Goal: Task Accomplishment & Management: Complete application form

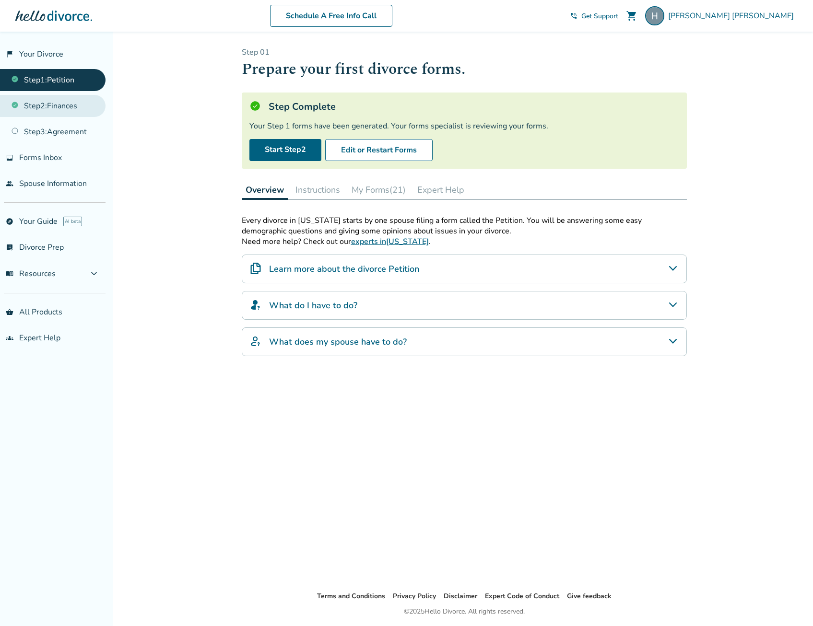
click at [60, 106] on link "Step 2 : Finances" at bounding box center [52, 106] width 105 height 22
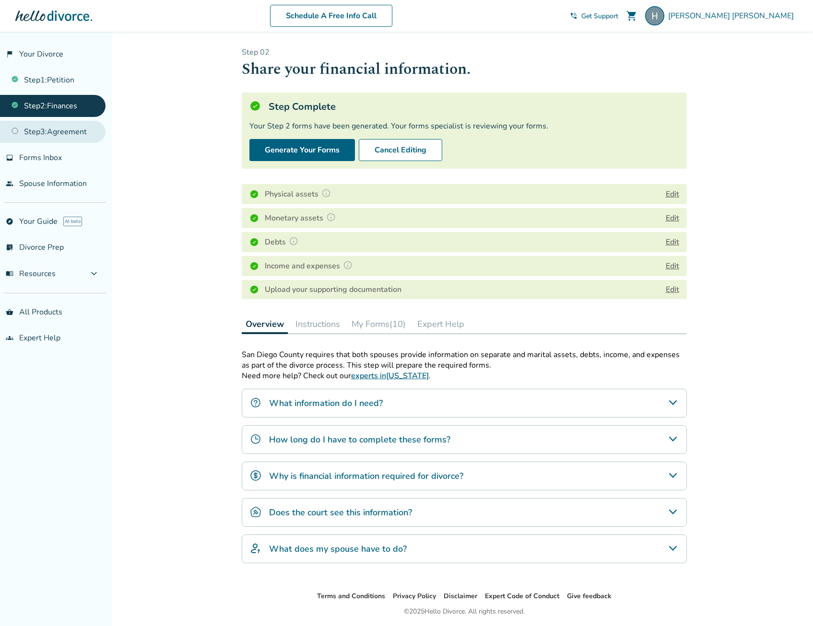
click at [63, 133] on link "Step 3 : Agreement" at bounding box center [52, 132] width 105 height 22
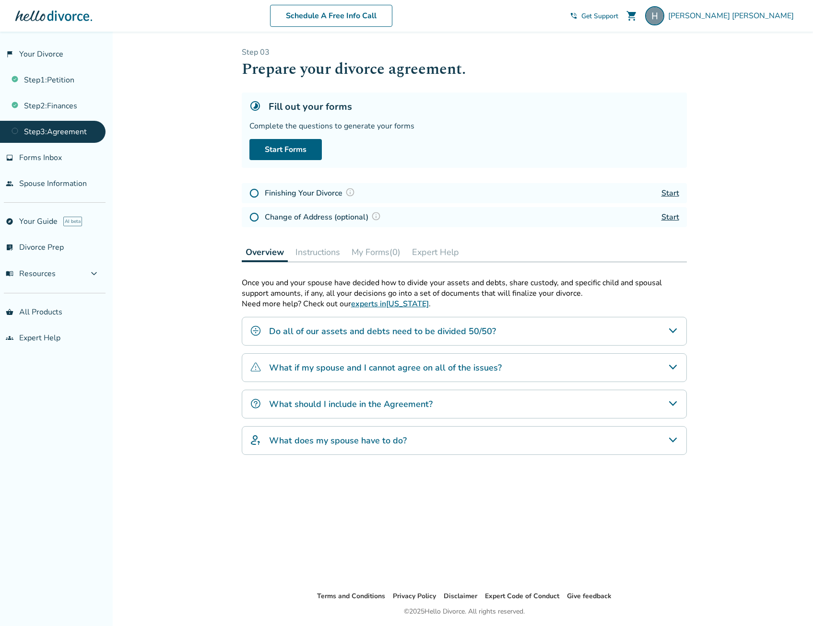
click at [675, 328] on icon "Do all of our assets and debts need to be divided 50/50?" at bounding box center [673, 331] width 12 height 12
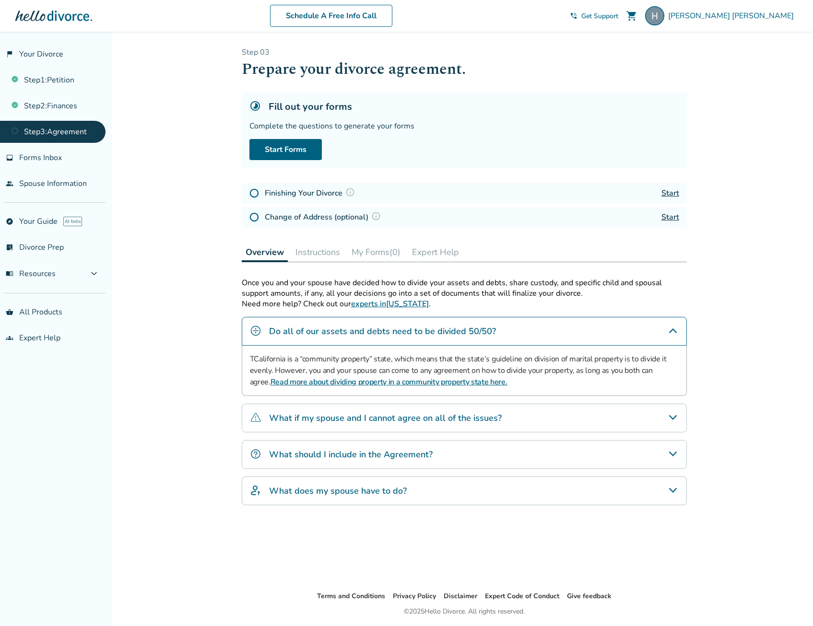
click at [673, 451] on icon "What should I include in the Agreement?" at bounding box center [673, 454] width 12 height 12
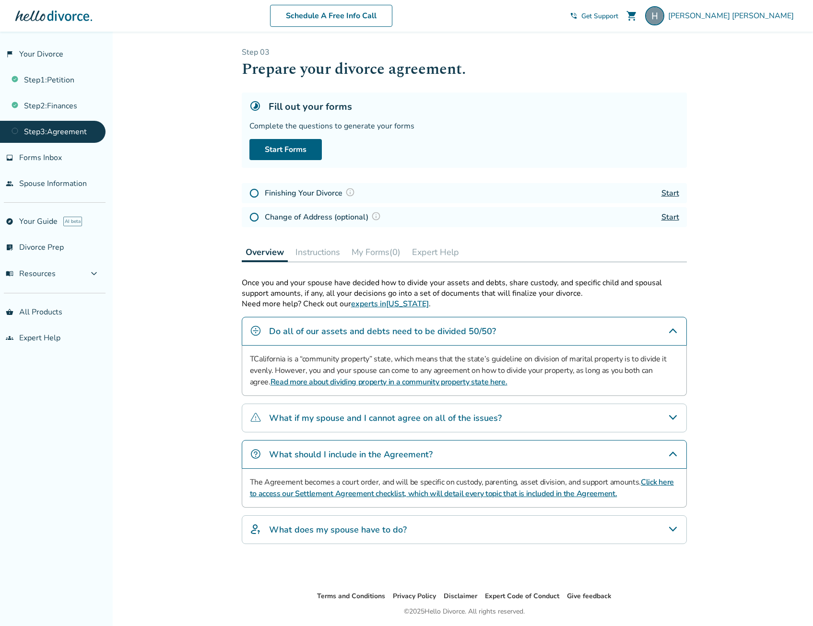
click at [671, 191] on link "Start" at bounding box center [670, 193] width 18 height 11
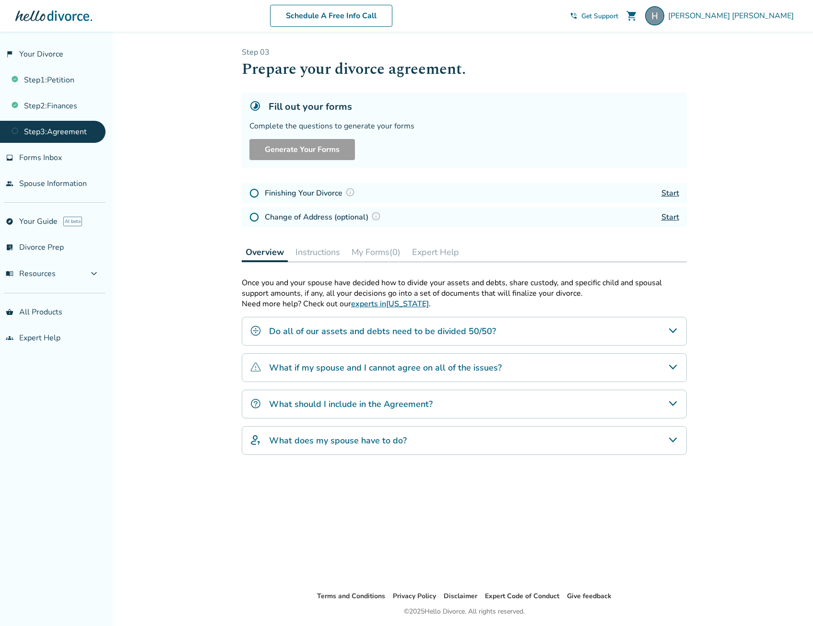
click at [670, 217] on link "Start" at bounding box center [670, 217] width 18 height 11
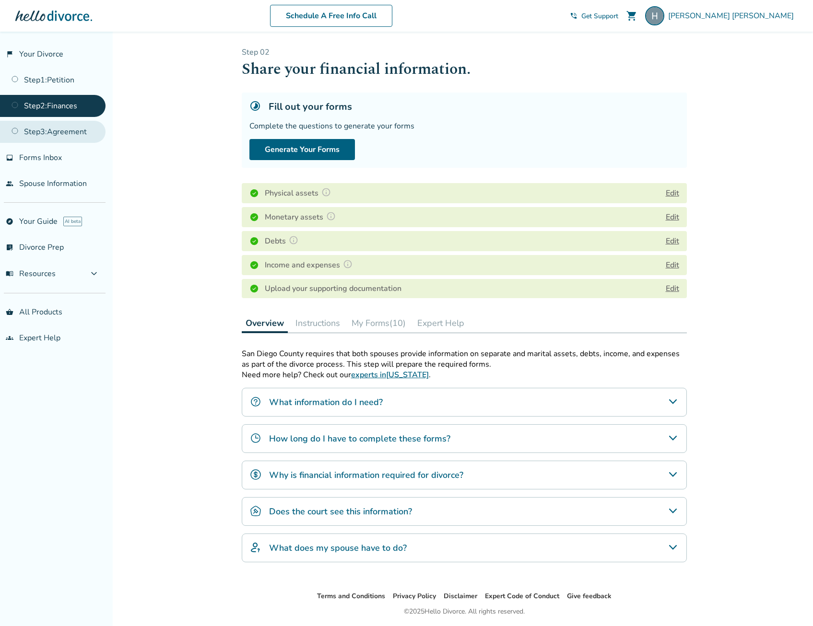
click at [61, 133] on link "Step 3 : Agreement" at bounding box center [52, 132] width 105 height 22
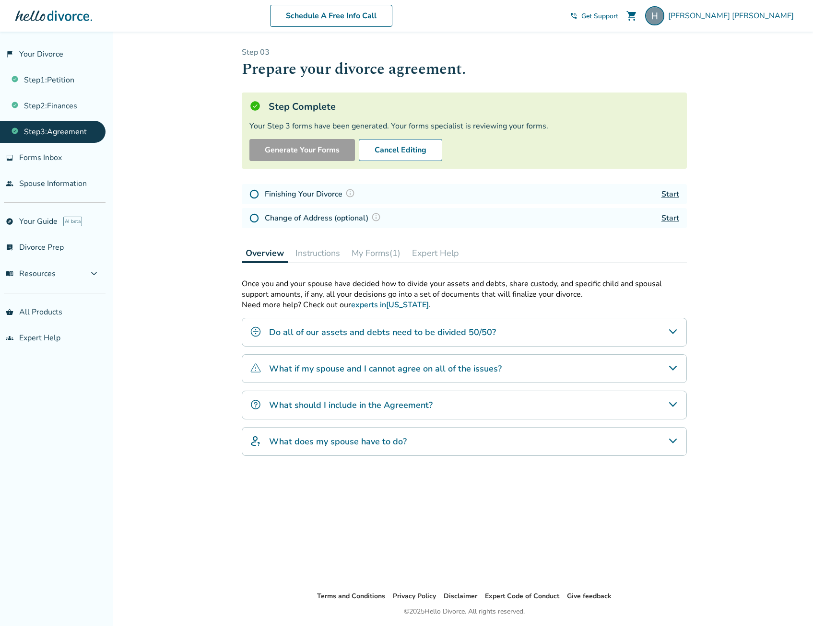
click at [670, 192] on link "Start" at bounding box center [670, 194] width 18 height 11
click at [380, 256] on button "My Forms (1)" at bounding box center [376, 253] width 57 height 19
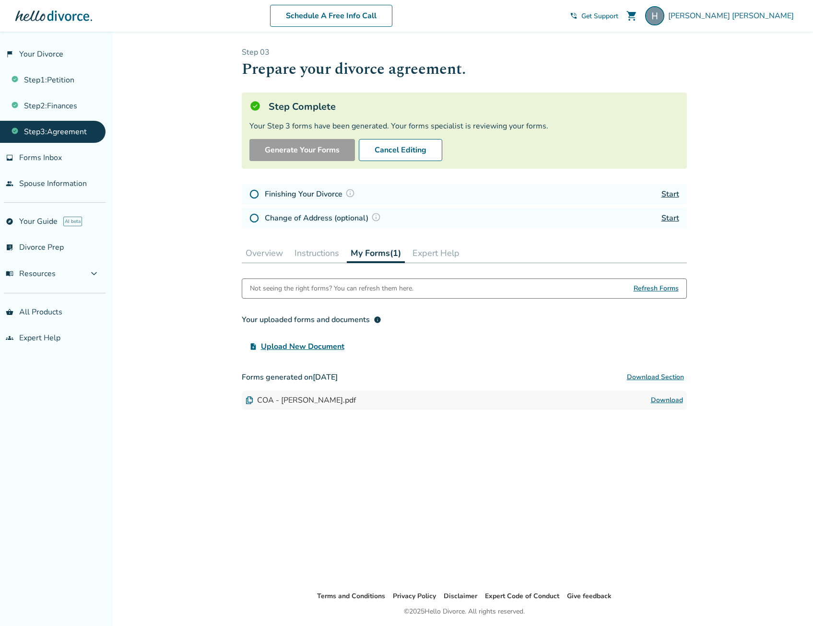
click at [326, 255] on button "Instructions" at bounding box center [317, 253] width 52 height 19
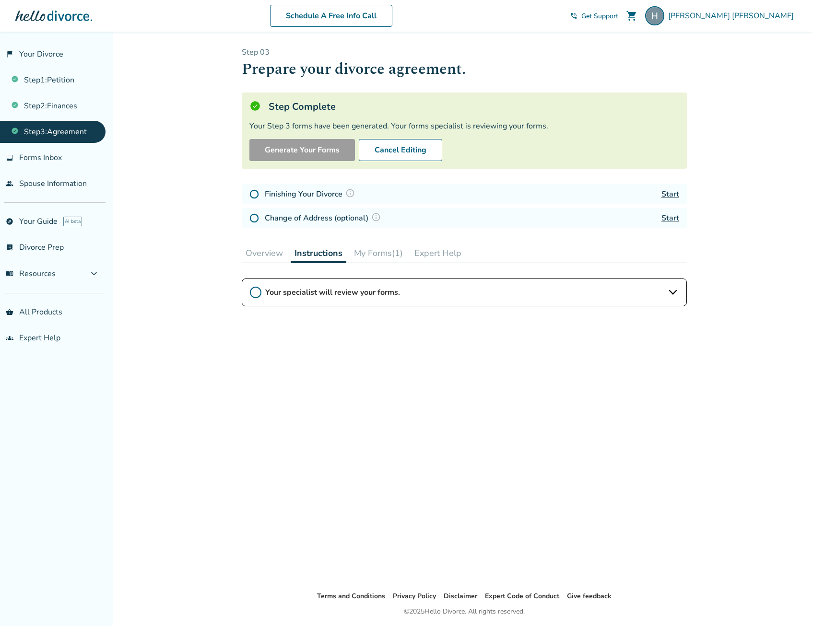
click at [440, 251] on button "Expert Help" at bounding box center [437, 253] width 55 height 19
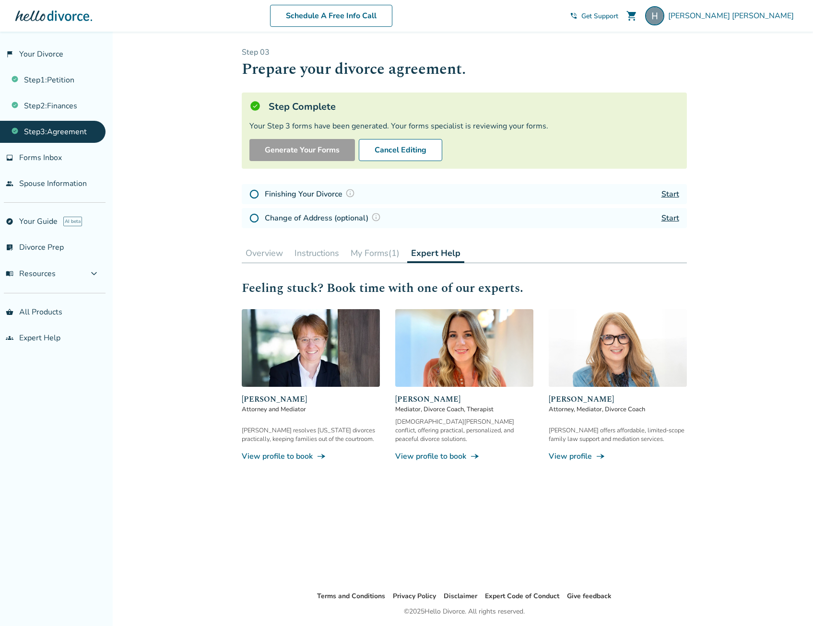
click at [276, 254] on button "Overview" at bounding box center [264, 253] width 45 height 19
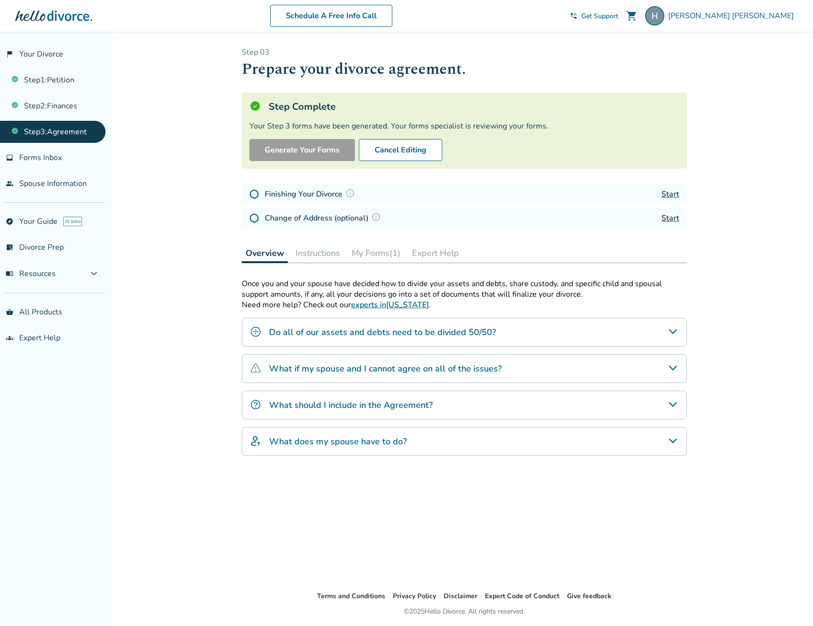
click at [349, 194] on img at bounding box center [350, 193] width 10 height 10
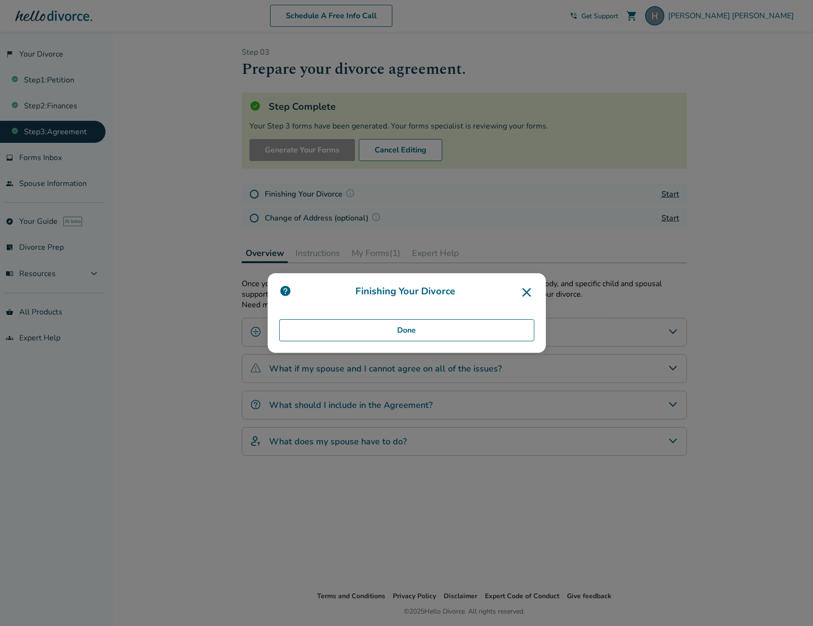
click at [530, 292] on icon at bounding box center [526, 292] width 9 height 9
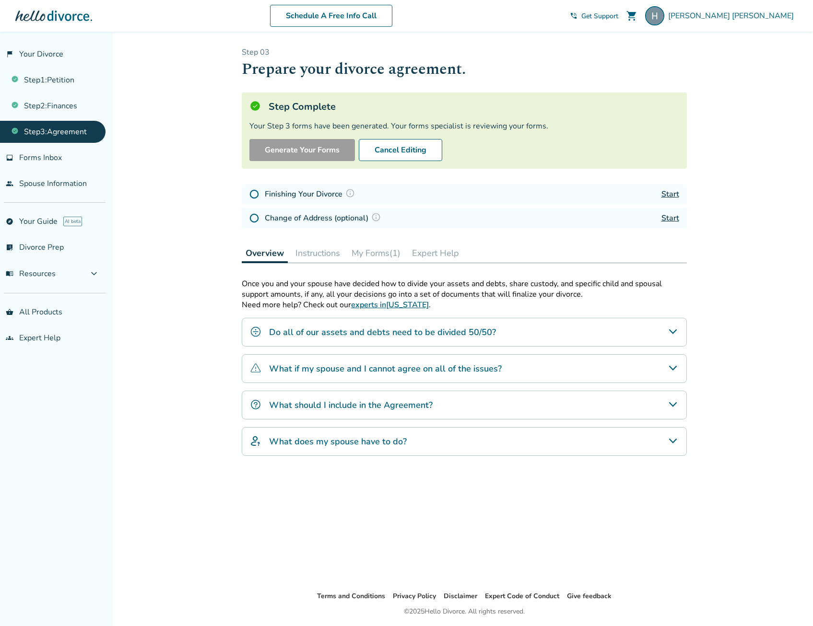
click at [415, 199] on div "Finishing Your Divorce Start" at bounding box center [464, 194] width 445 height 20
click at [39, 53] on link "flag_2 Your Divorce" at bounding box center [52, 54] width 105 height 22
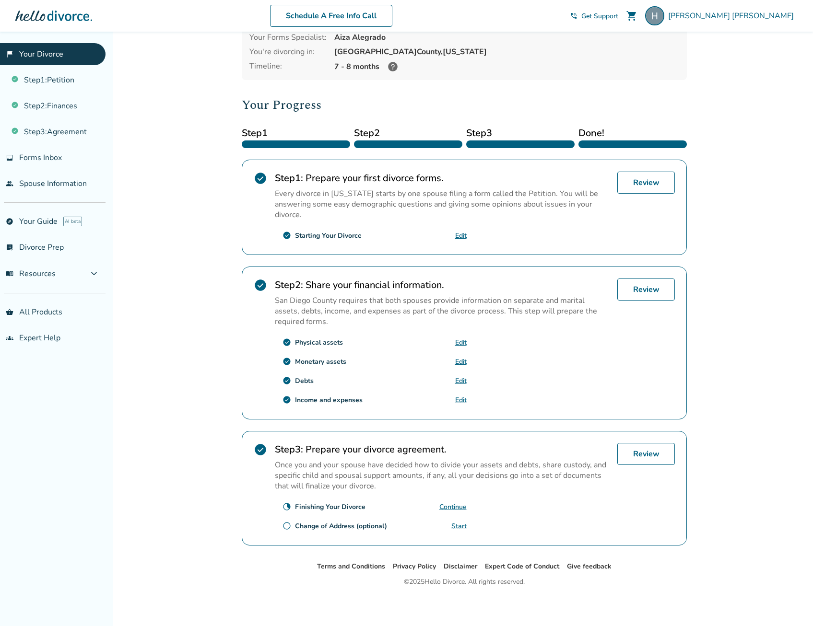
scroll to position [70, 0]
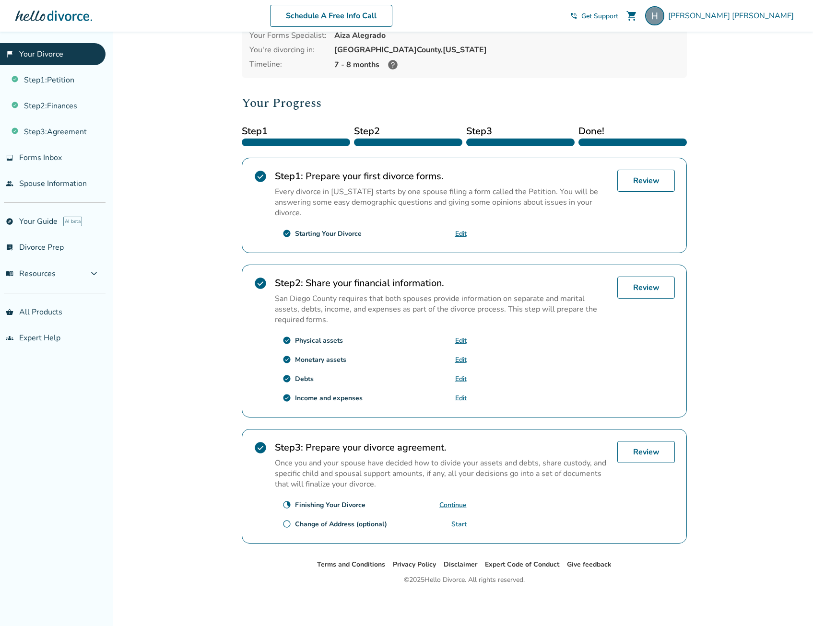
click at [454, 507] on link "Continue" at bounding box center [452, 505] width 27 height 9
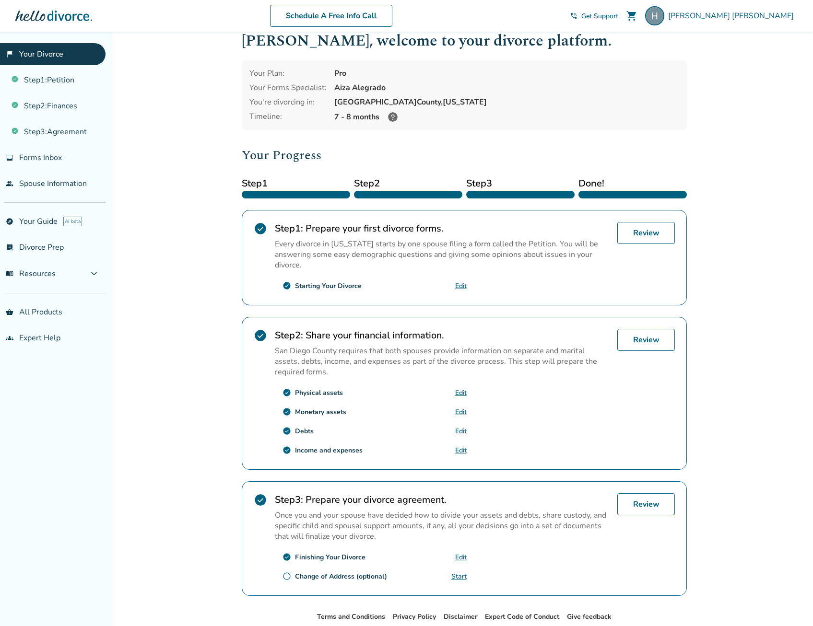
scroll to position [0, 0]
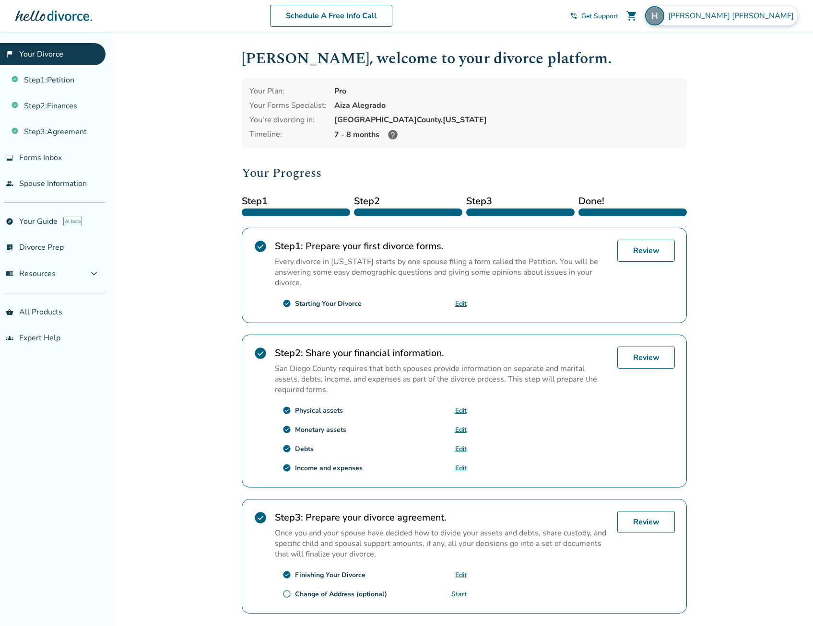
click at [766, 18] on span "Hilary Walker" at bounding box center [732, 16] width 129 height 11
click at [698, 152] on button "Sign Out" at bounding box center [687, 159] width 36 height 14
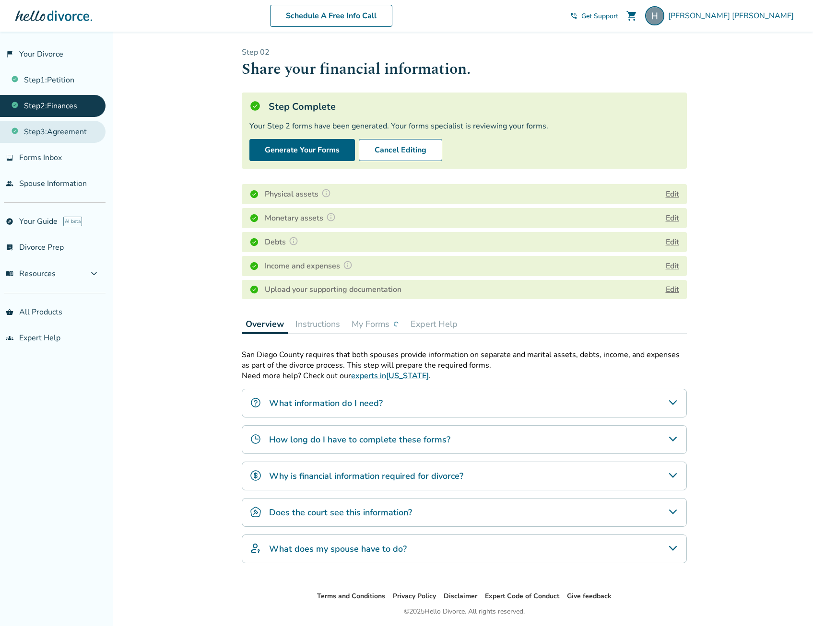
click at [56, 131] on link "Step 3 : Agreement" at bounding box center [52, 132] width 105 height 22
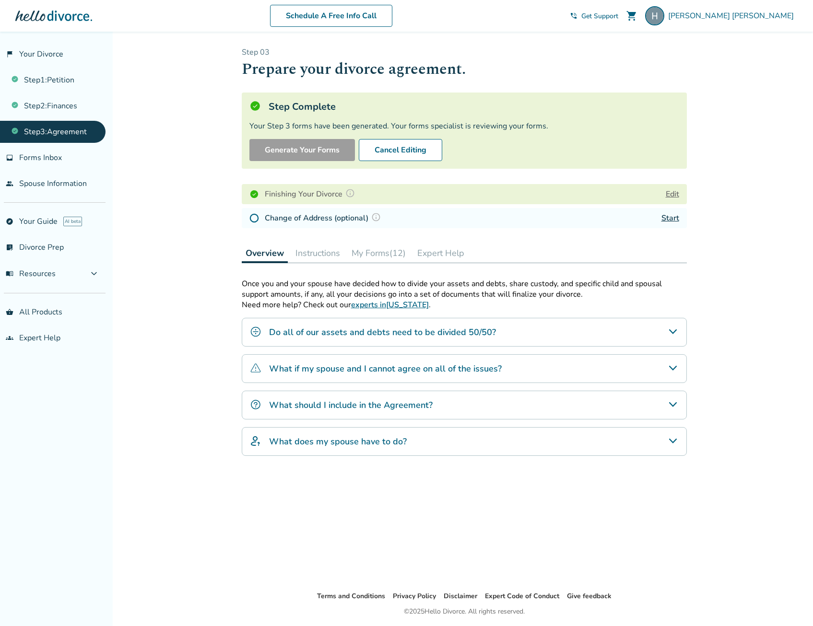
click at [387, 253] on button "My Forms (12)" at bounding box center [379, 253] width 62 height 19
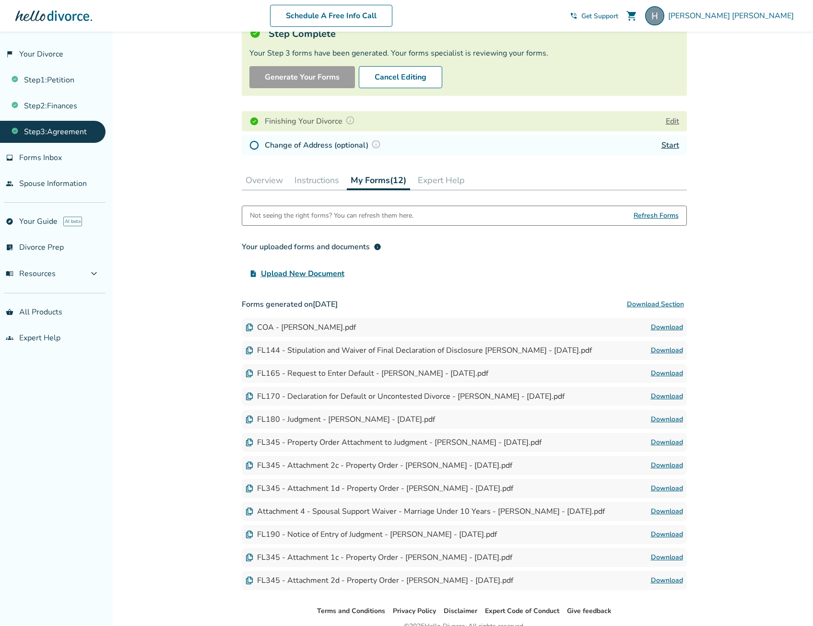
scroll to position [96, 0]
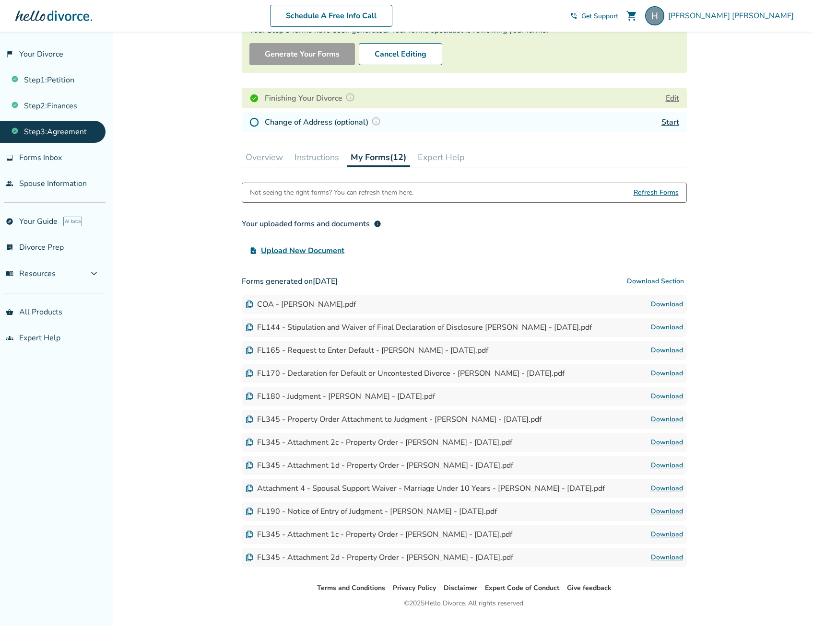
click at [664, 349] on link "Download" at bounding box center [667, 351] width 32 height 12
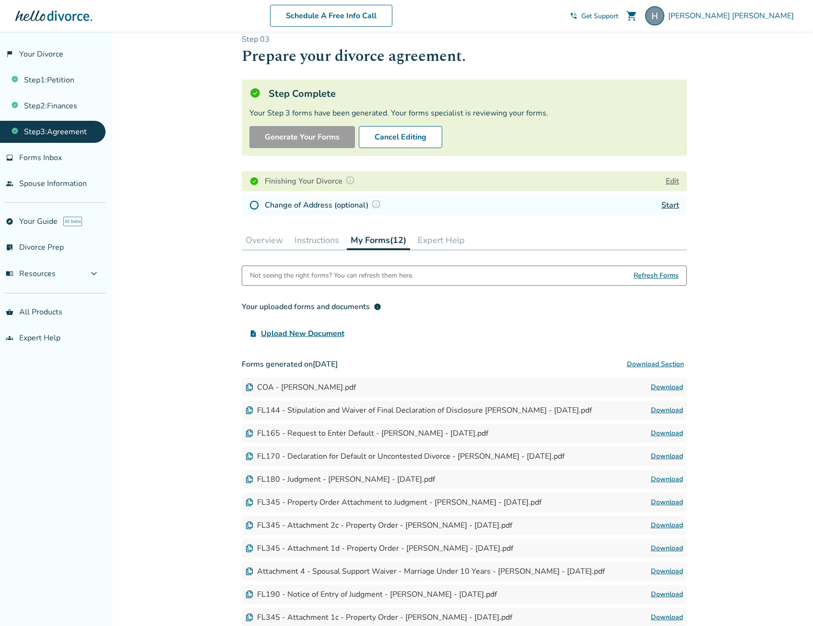
scroll to position [0, 0]
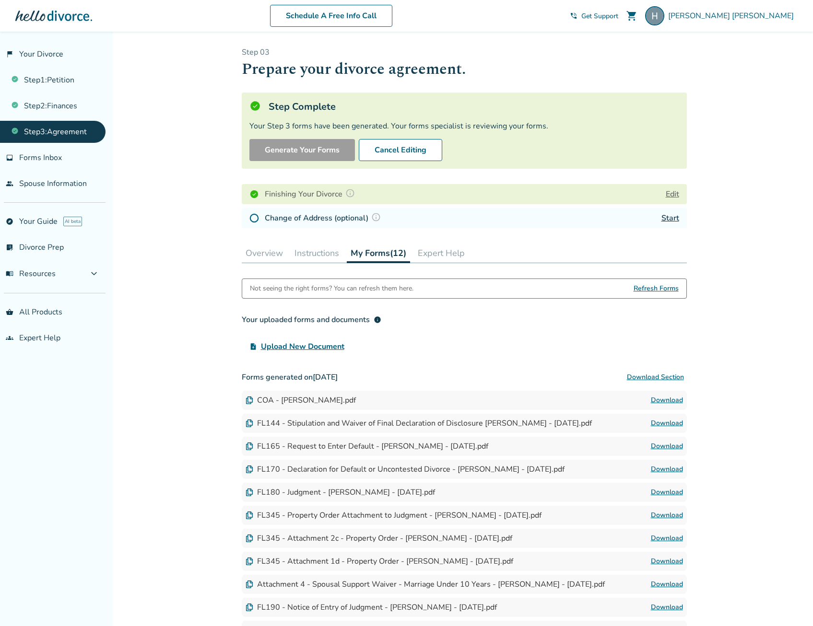
click at [618, 18] on span "Get Support" at bounding box center [599, 16] width 37 height 9
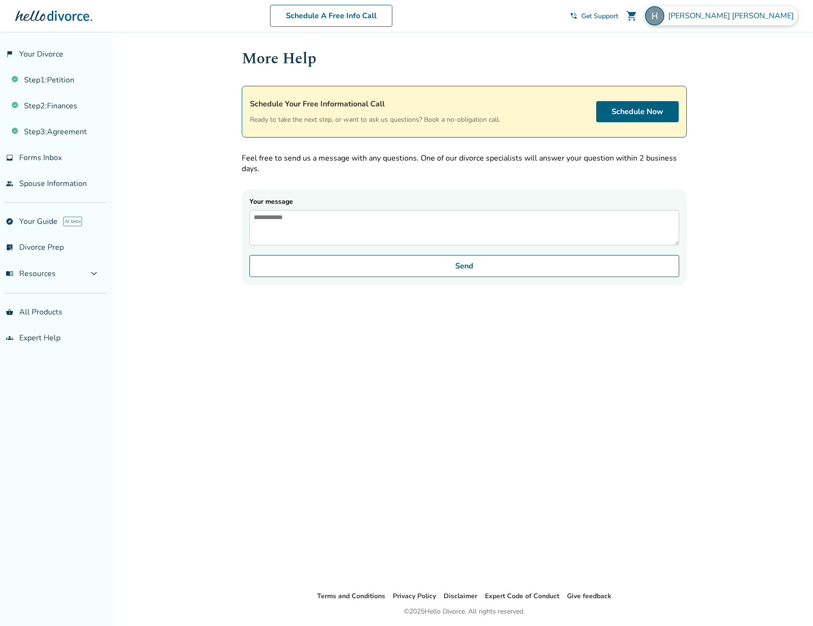
click at [761, 17] on span "Hilary Walker" at bounding box center [732, 16] width 129 height 11
click at [693, 152] on button "Sign Out" at bounding box center [687, 159] width 36 height 14
